Goal: Register for event/course

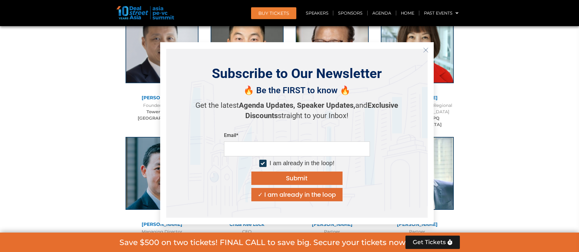
scroll to position [1337, 0]
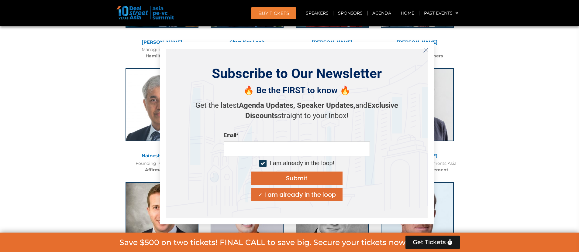
click at [428, 50] on icon "Close" at bounding box center [425, 49] width 5 height 5
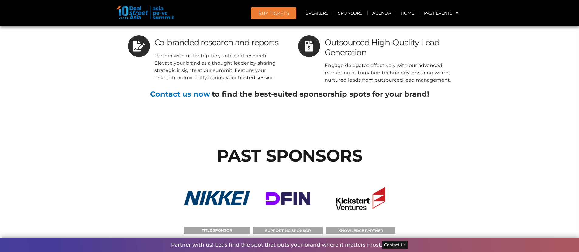
scroll to position [3434, 0]
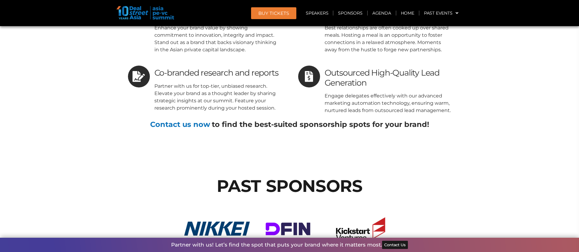
click at [85, 72] on section "WHY SPONSOR? Reach 1300 top decision makers including 300 LPs and over a 1000 G…" at bounding box center [289, 38] width 579 height 236
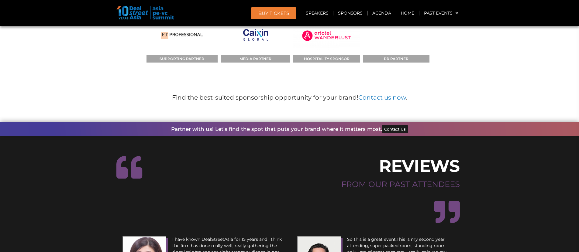
scroll to position [3738, 0]
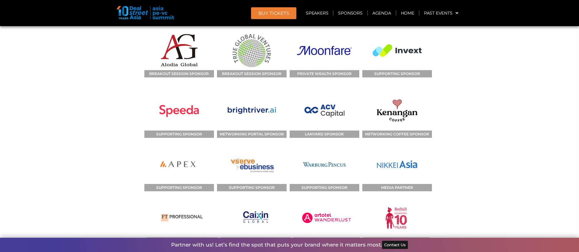
click at [95, 128] on section "PAST SPONSORS TITLE SPONSOR SUPPORTING SPONSOR KNOWLEDGE PARTNER BREAKOUT SESSI…" at bounding box center [289, 82] width 579 height 458
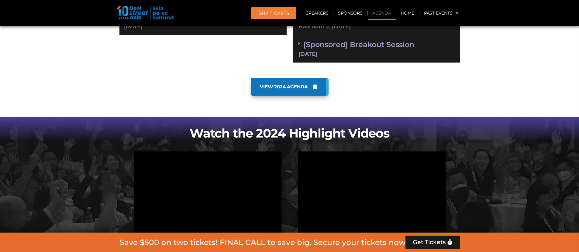
scroll to position [456, 0]
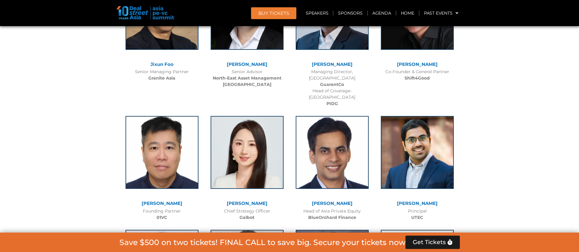
scroll to position [3434, 0]
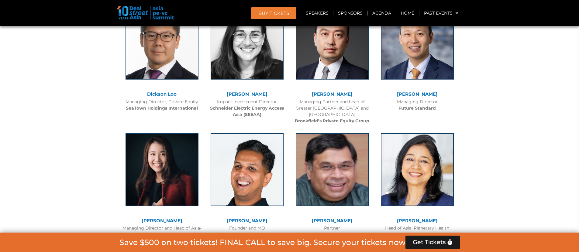
scroll to position [0, 0]
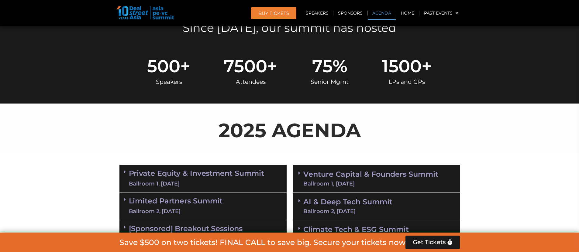
scroll to position [334, 0]
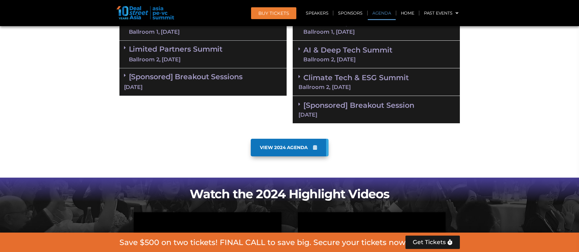
click at [69, 106] on section "Private Equity & Investment Summit Ballroom 1, 10 Sept 8:00 am – 9:00 am | Regi…" at bounding box center [289, 68] width 579 height 117
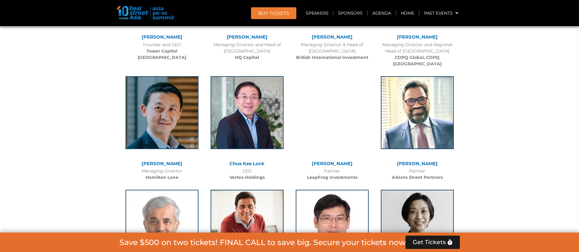
scroll to position [1246, 0]
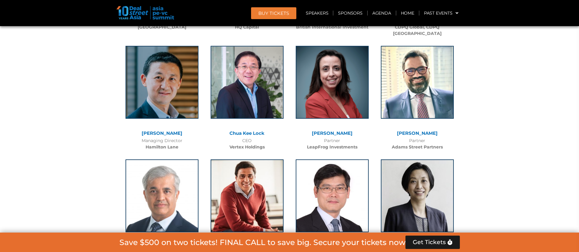
click at [66, 116] on div at bounding box center [289, 140] width 579 height 1494
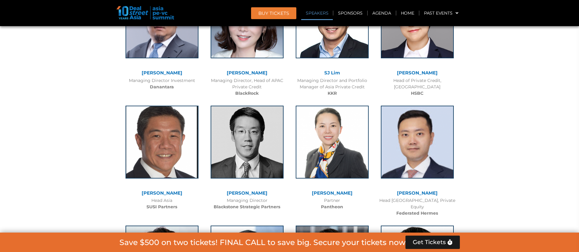
scroll to position [729, 0]
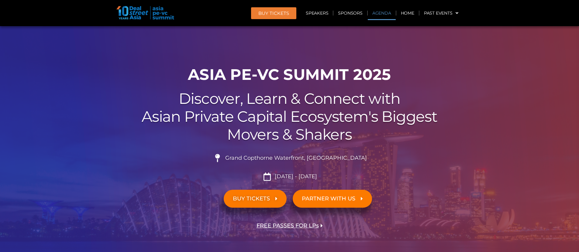
scroll to position [365, 0]
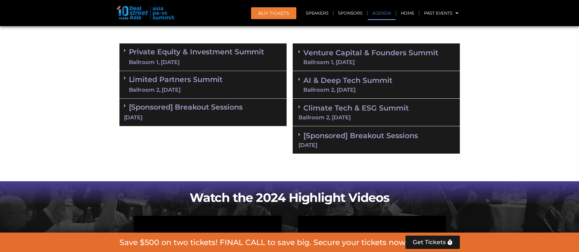
click at [76, 100] on section "Private Equity & Investment Summit Ballroom 1, [DATE] 8:00 am – 9:00 am | Regis…" at bounding box center [289, 98] width 579 height 117
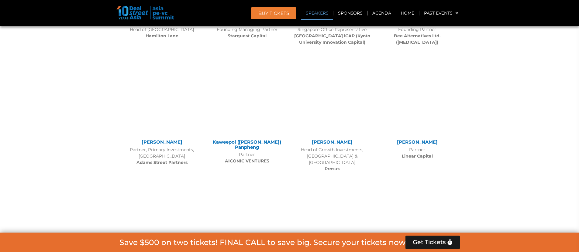
scroll to position [1871, 0]
